Goal: Task Accomplishment & Management: Complete application form

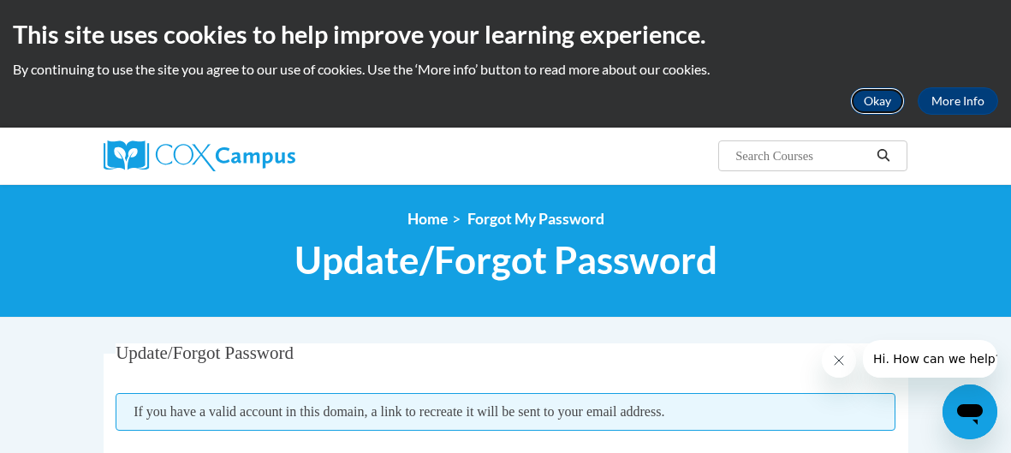
click at [868, 105] on button "Okay" at bounding box center [877, 100] width 55 height 27
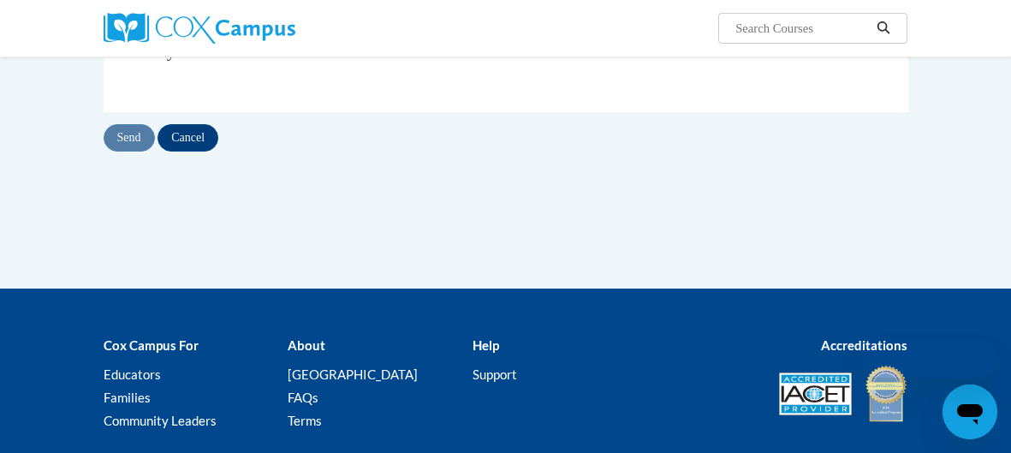
scroll to position [312, 0]
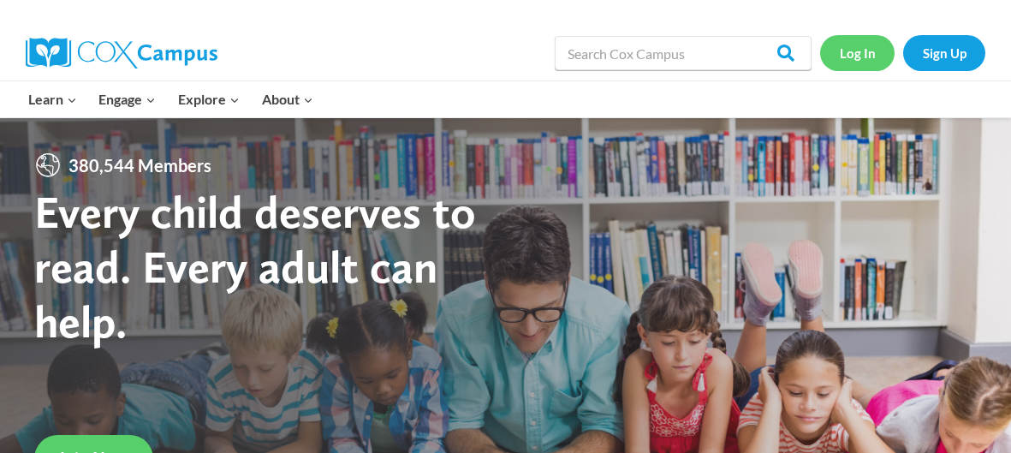
click at [872, 54] on link "Log In" at bounding box center [857, 52] width 75 height 35
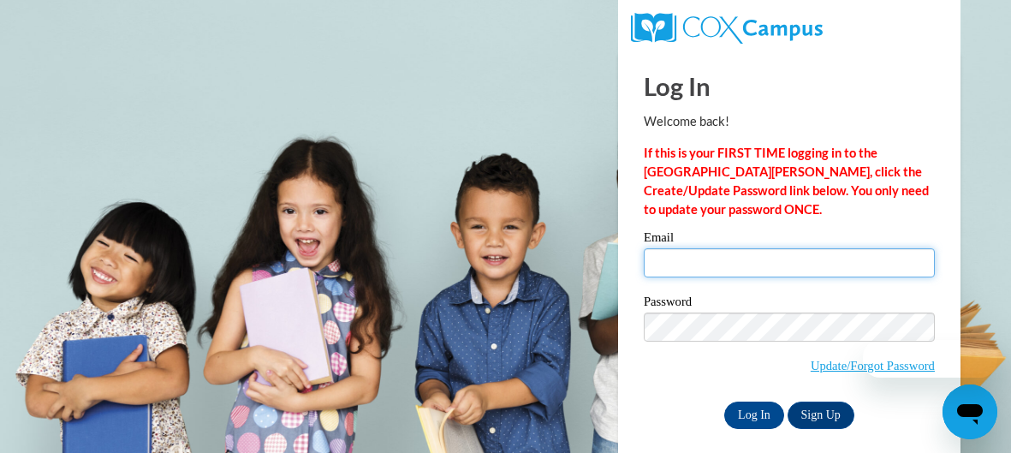
click at [714, 271] on input "Email" at bounding box center [789, 262] width 291 height 29
type input "heavenly28001@yahoo.com"
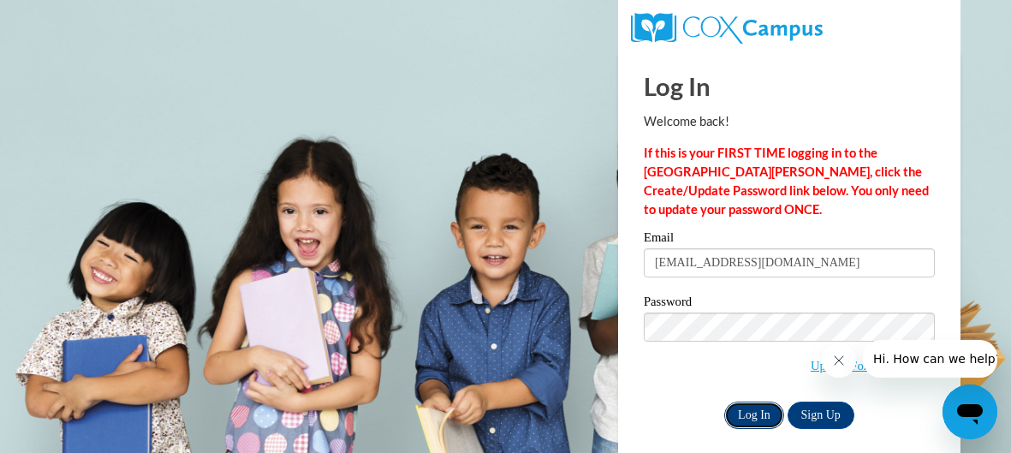
click at [748, 413] on input "Log In" at bounding box center [755, 415] width 60 height 27
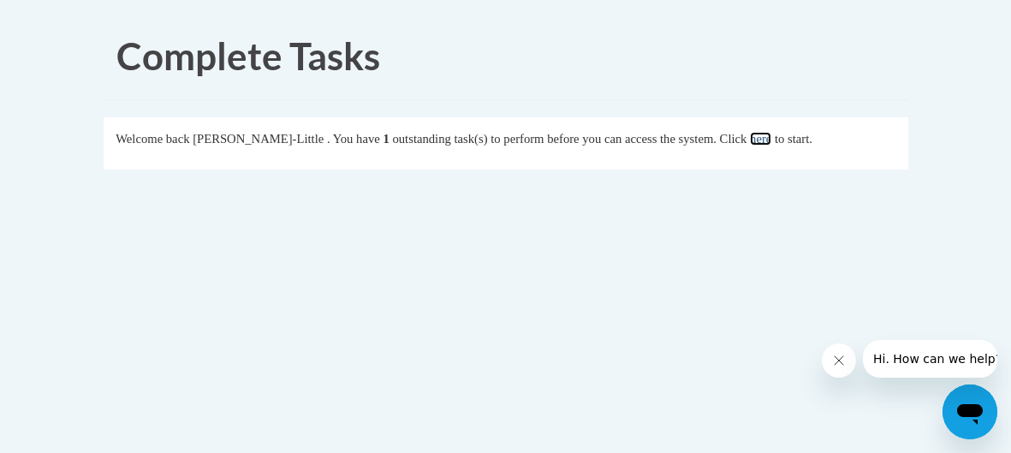
click at [772, 142] on link "here" at bounding box center [760, 139] width 21 height 14
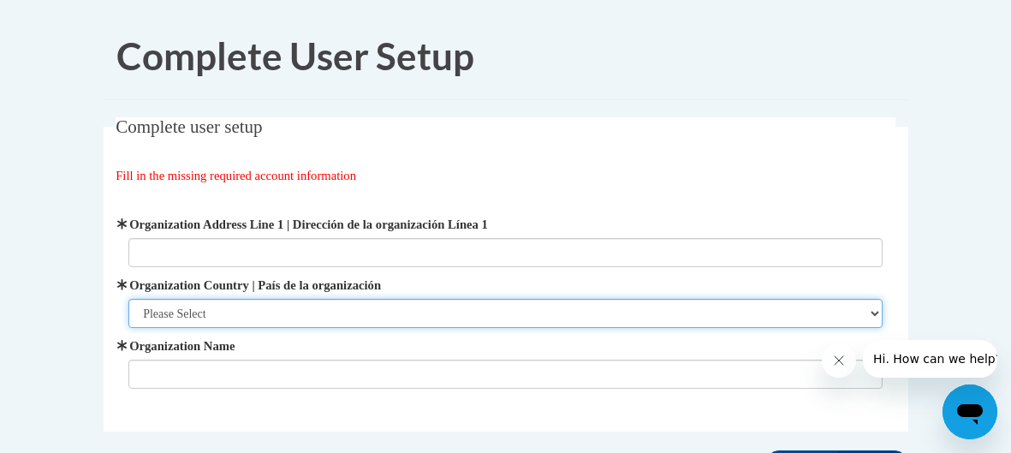
click at [208, 307] on select "Please Select United States | Estados Unidos Outside of the United States | Fue…" at bounding box center [505, 313] width 754 height 29
select select "ad49bcad-a171-4b2e-b99c-48b446064914"
click at [128, 299] on select "Please Select United States | Estados Unidos Outside of the United States | Fue…" at bounding box center [505, 313] width 754 height 29
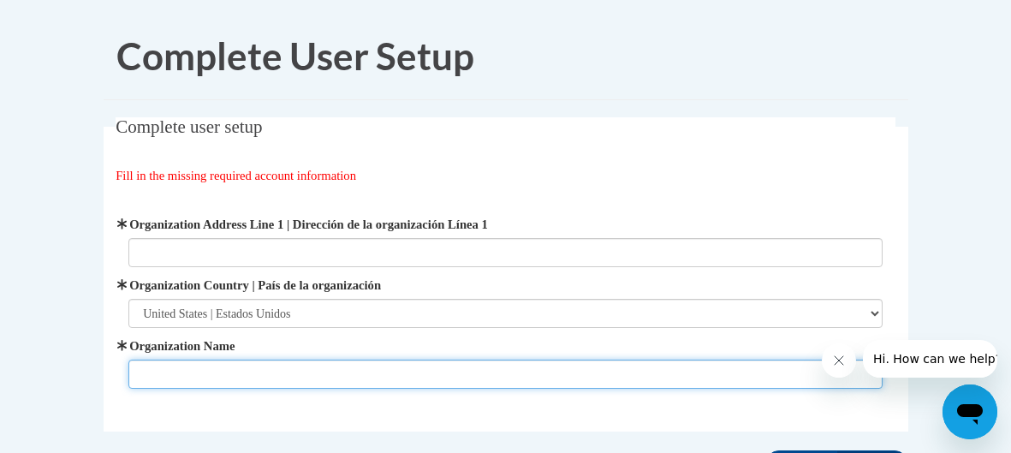
click at [187, 373] on input "Organization Name" at bounding box center [505, 374] width 754 height 29
click at [189, 373] on input "A" at bounding box center [505, 374] width 754 height 29
type input "A Little Piece of Heaven"
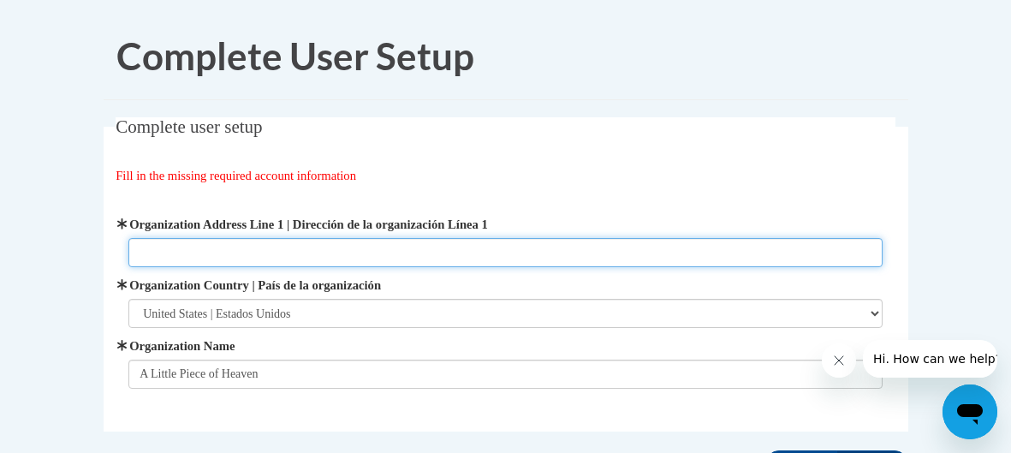
click at [177, 253] on input "Organization Address Line 1 | Dirección de la organización Línea 1" at bounding box center [505, 252] width 754 height 29
click at [290, 253] on input "123 Morningside Avenue" at bounding box center [505, 252] width 754 height 29
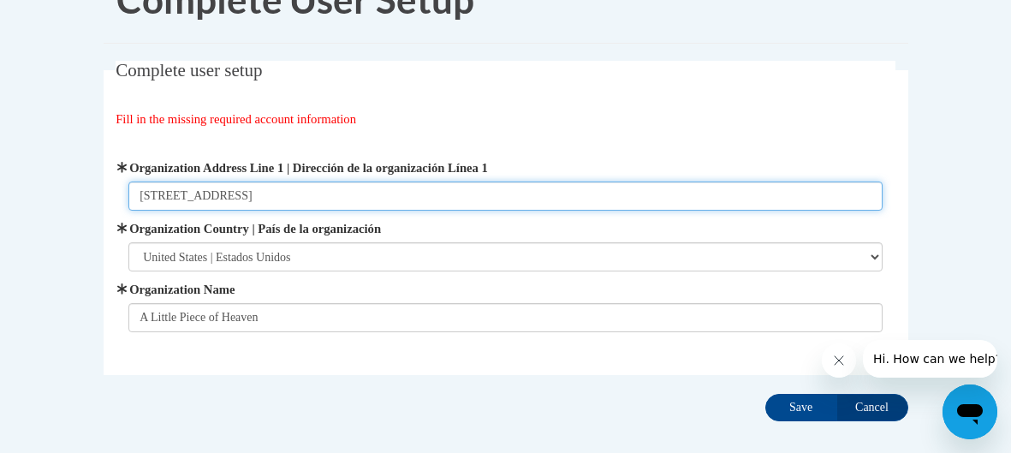
scroll to position [145, 0]
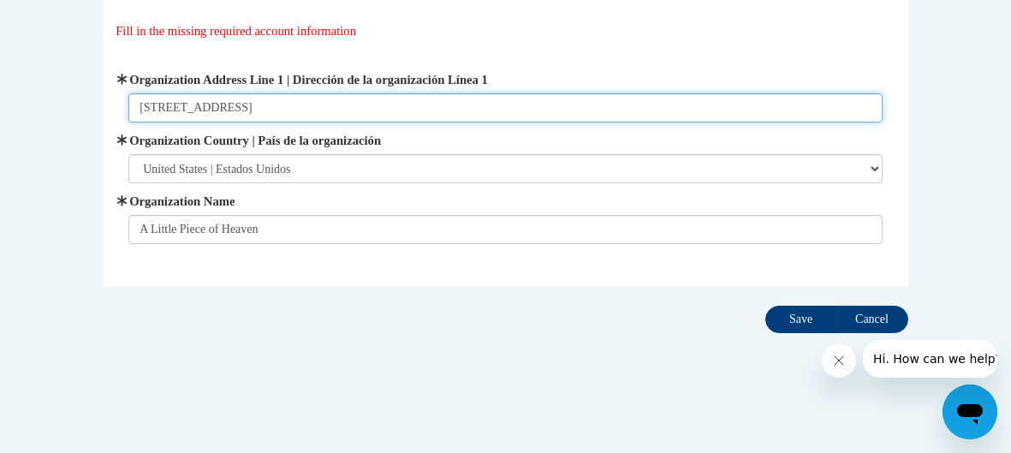
type input "123 Morningside Avenue Albemarle NC 28001"
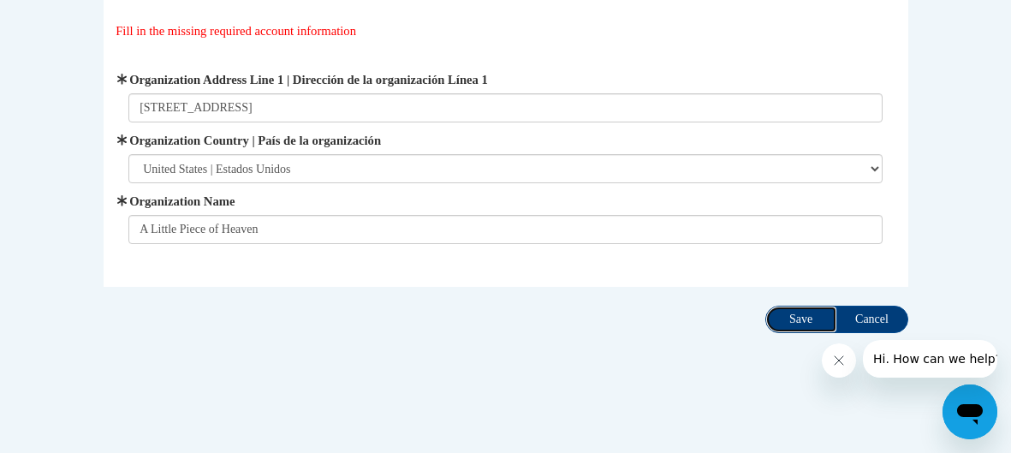
click at [795, 322] on input "Save" at bounding box center [802, 319] width 72 height 27
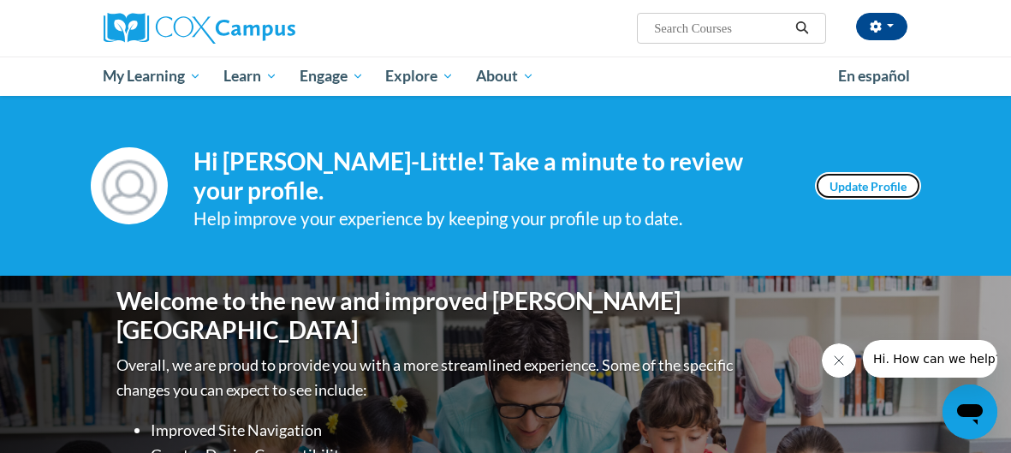
click at [838, 188] on link "Update Profile" at bounding box center [868, 185] width 106 height 27
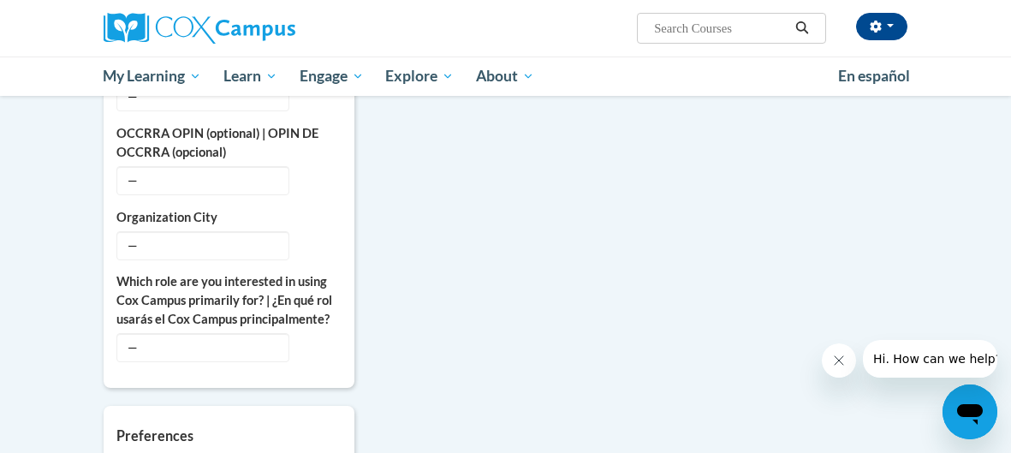
scroll to position [697, 0]
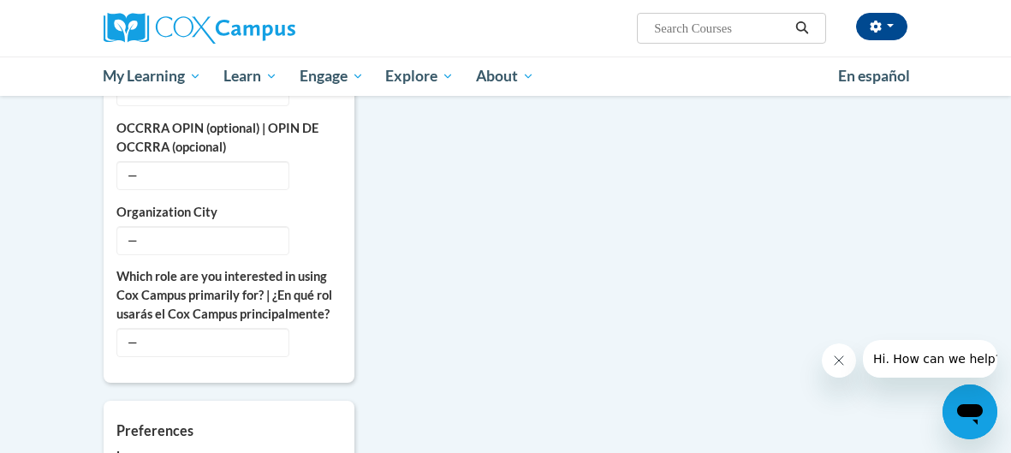
click at [56, 349] on body "[PERSON_NAME]-Little ([GEOGRAPHIC_DATA]/New_York UTC-04:00) My Profile Inbox My…" at bounding box center [505, 206] width 1011 height 1806
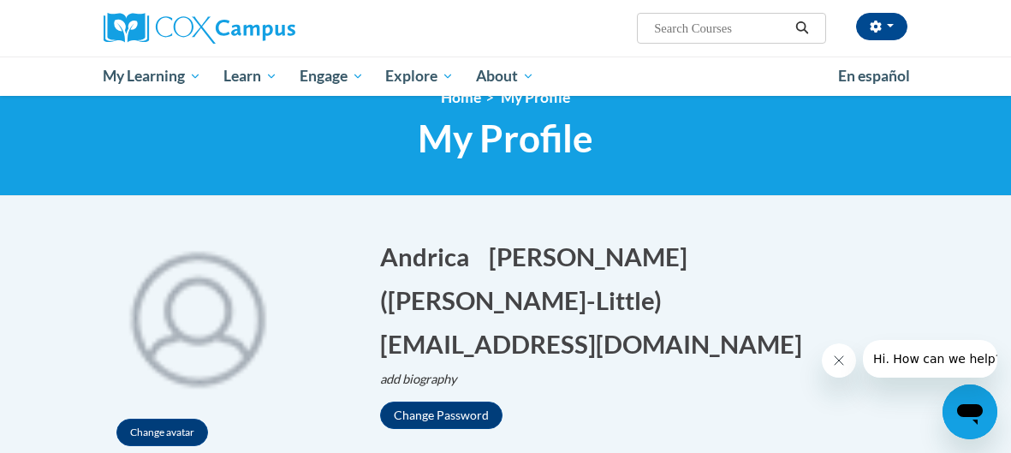
scroll to position [0, 0]
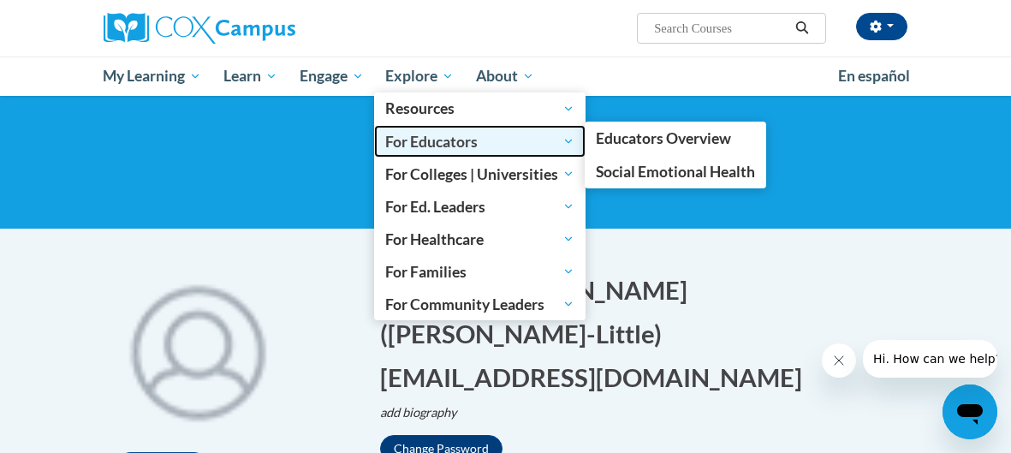
click at [418, 140] on span "For Educators" at bounding box center [479, 141] width 189 height 21
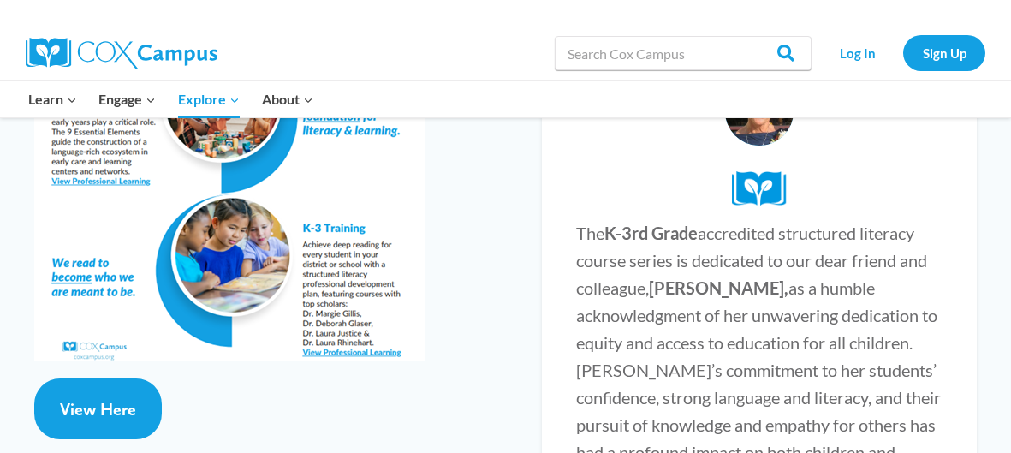
scroll to position [3449, 0]
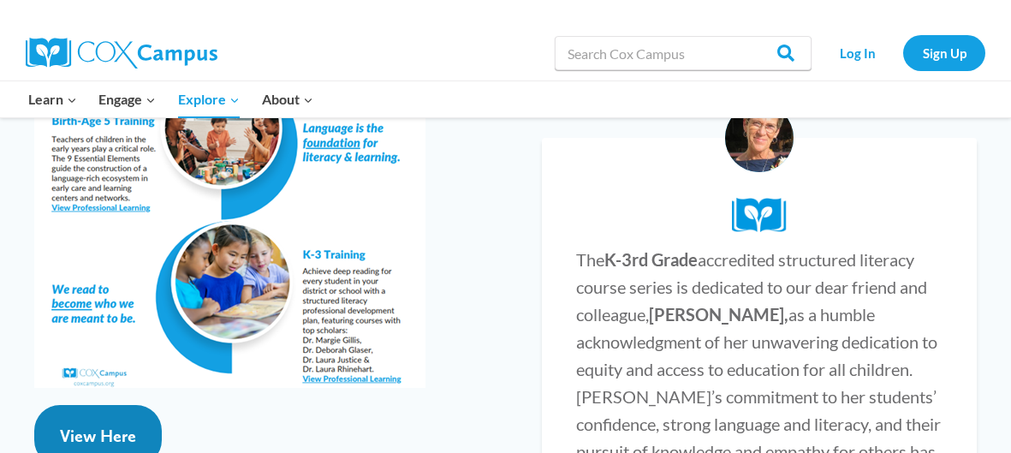
click at [97, 405] on link "View Here" at bounding box center [98, 435] width 128 height 61
click at [303, 74] on div at bounding box center [206, 53] width 361 height 55
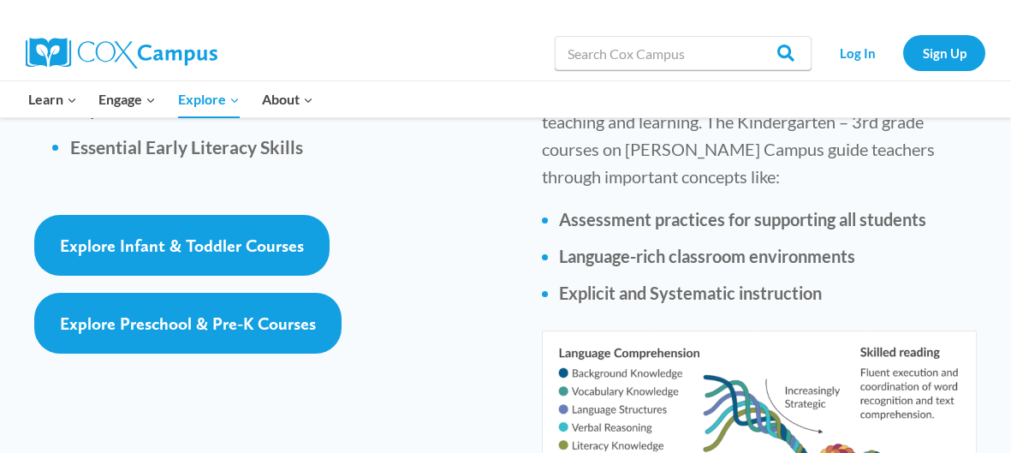
scroll to position [2842, 0]
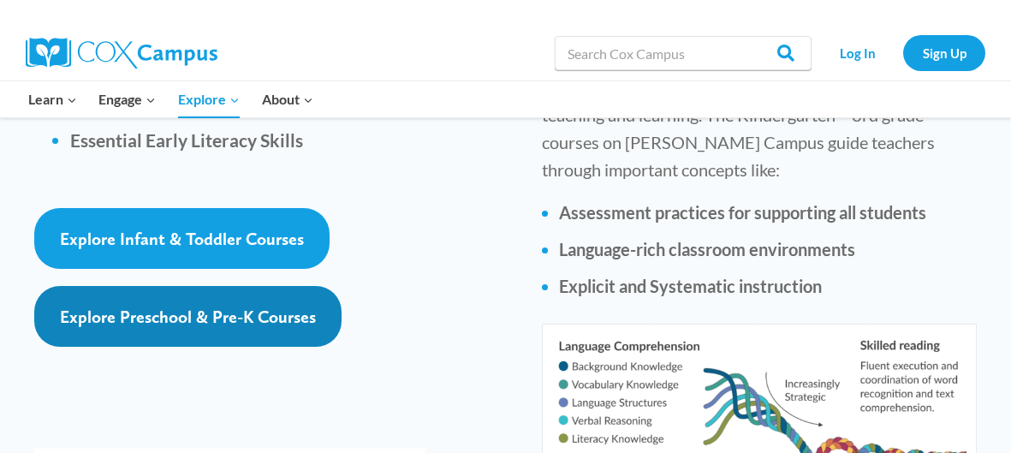
click at [94, 307] on span "Explore Preschool & Pre-K Courses" at bounding box center [188, 317] width 256 height 21
click at [210, 307] on span "Explore Preschool & Pre-K Courses" at bounding box center [188, 317] width 256 height 21
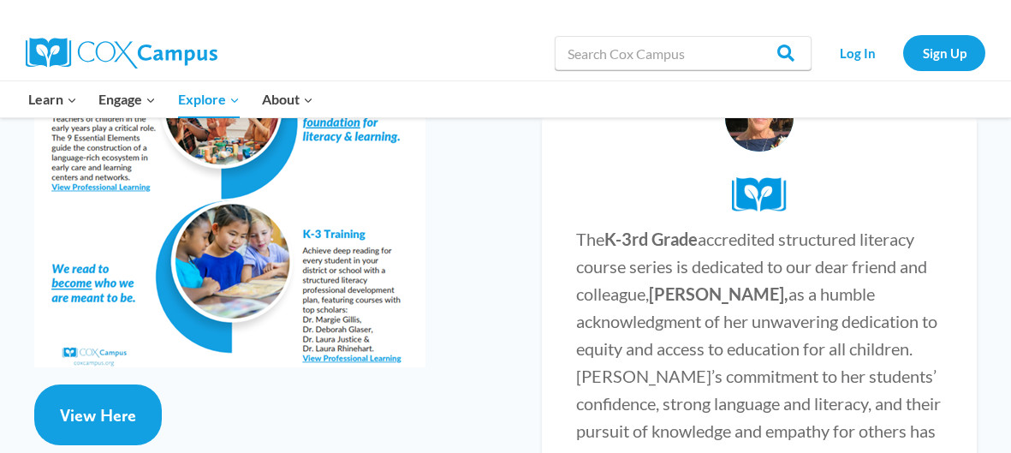
scroll to position [3470, 0]
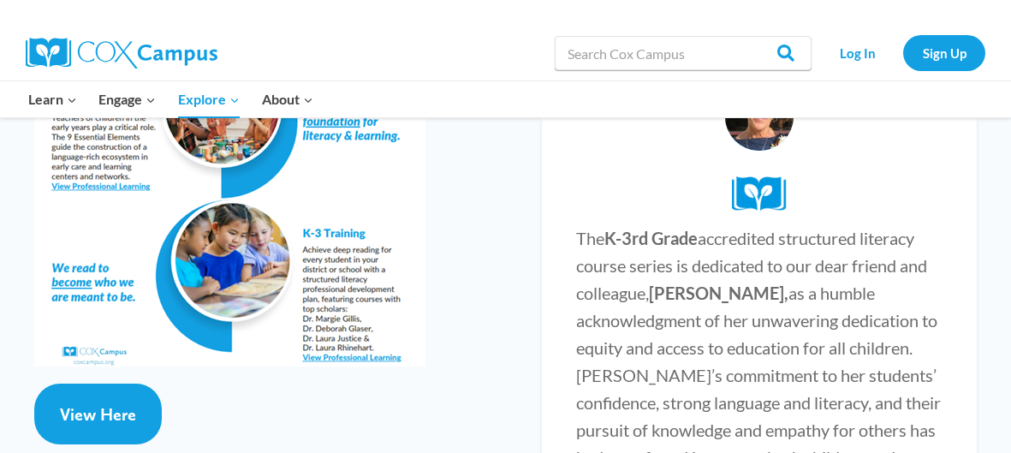
click at [30, 384] on div "View Here" at bounding box center [271, 423] width 508 height 78
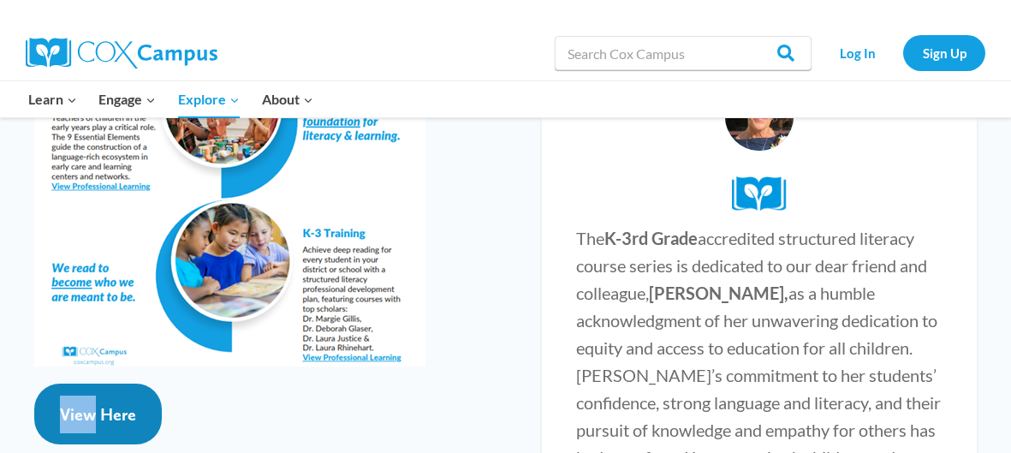
click at [124, 404] on span "View Here" at bounding box center [98, 414] width 76 height 21
